Goal: Transaction & Acquisition: Purchase product/service

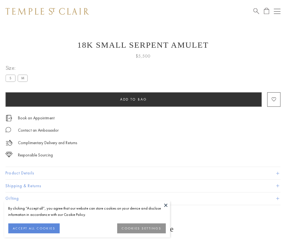
scroll to position [9, 0]
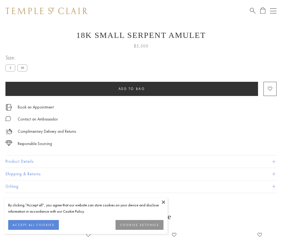
click at [132, 89] on span "Add to bag" at bounding box center [132, 88] width 27 height 5
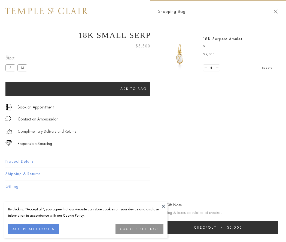
click at [218, 227] on button "Checkout $5,500" at bounding box center [218, 227] width 120 height 13
